Goal: Transaction & Acquisition: Purchase product/service

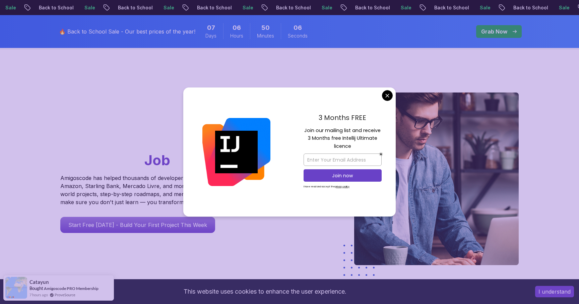
scroll to position [29, 0]
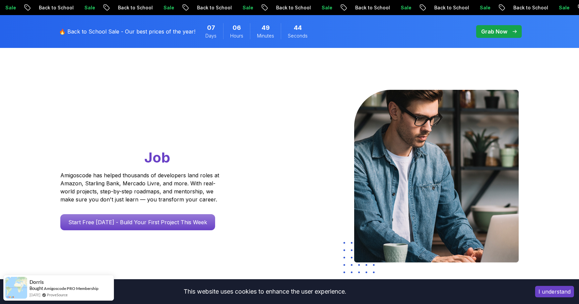
scroll to position [0, 0]
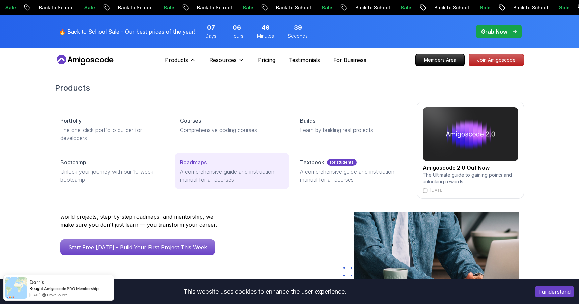
click at [205, 163] on p "Roadmaps" at bounding box center [193, 162] width 27 height 8
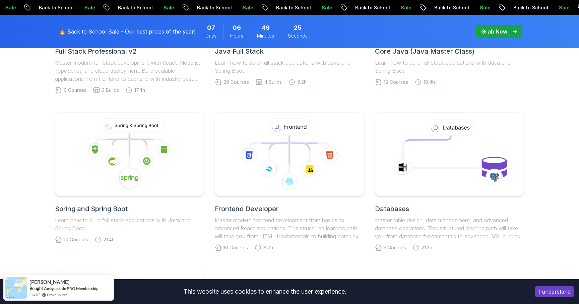
scroll to position [276, 0]
click at [122, 161] on icon at bounding box center [129, 155] width 145 height 76
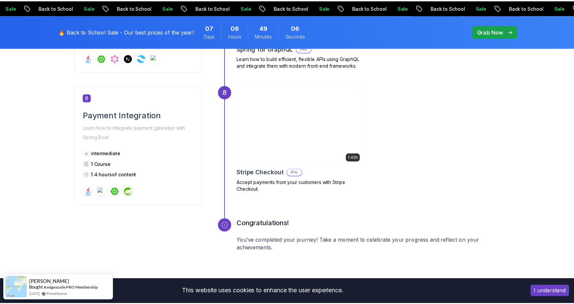
scroll to position [1275, 0]
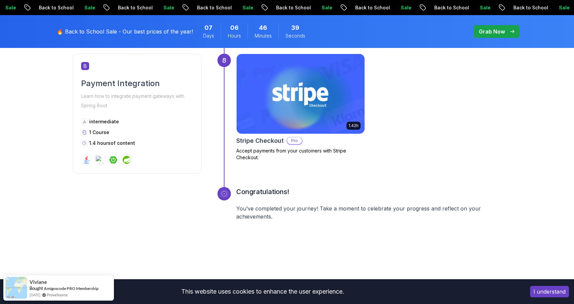
click at [271, 6] on p "Back to School" at bounding box center [294, 7] width 46 height 7
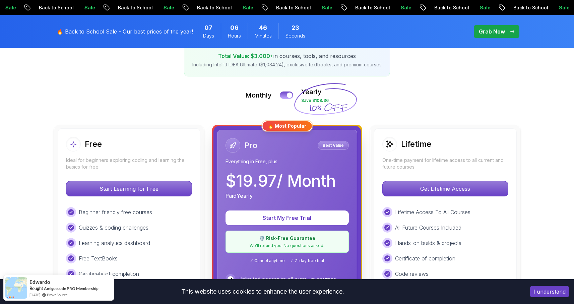
scroll to position [133, 0]
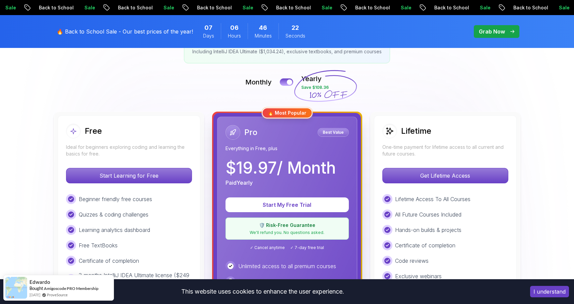
click at [448, 141] on div "Lifetime One-time payment for lifetime access to all current and future courses." at bounding box center [446, 141] width 126 height 34
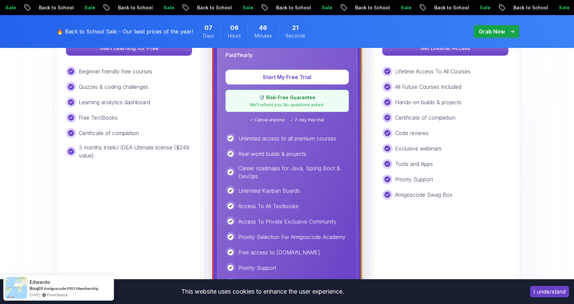
click at [482, 167] on div "Tools and Apps" at bounding box center [446, 164] width 126 height 10
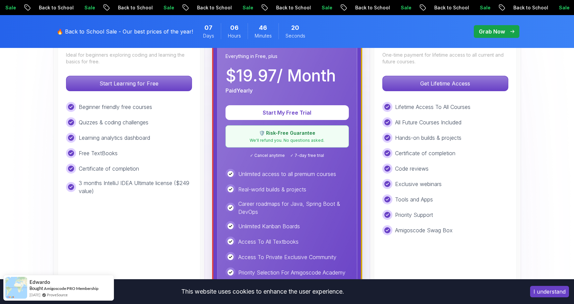
scroll to position [109, 0]
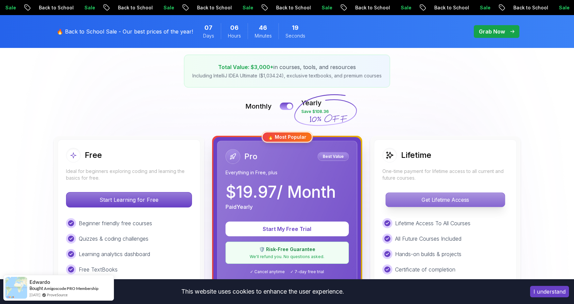
click at [423, 193] on p "Get Lifetime Access" at bounding box center [445, 200] width 119 height 14
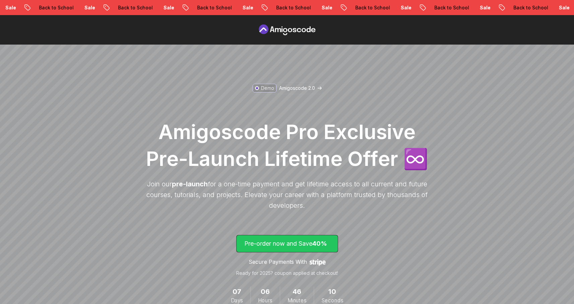
click at [320, 246] on span "40%" at bounding box center [320, 243] width 15 height 7
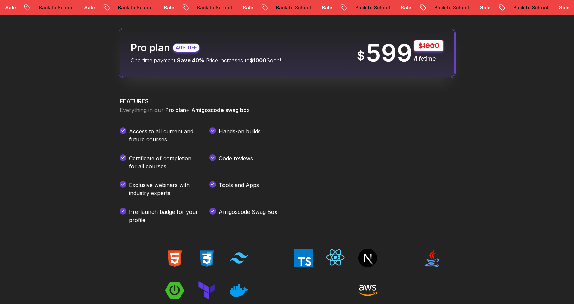
scroll to position [858, 0]
